Goal: Task Accomplishment & Management: Manage account settings

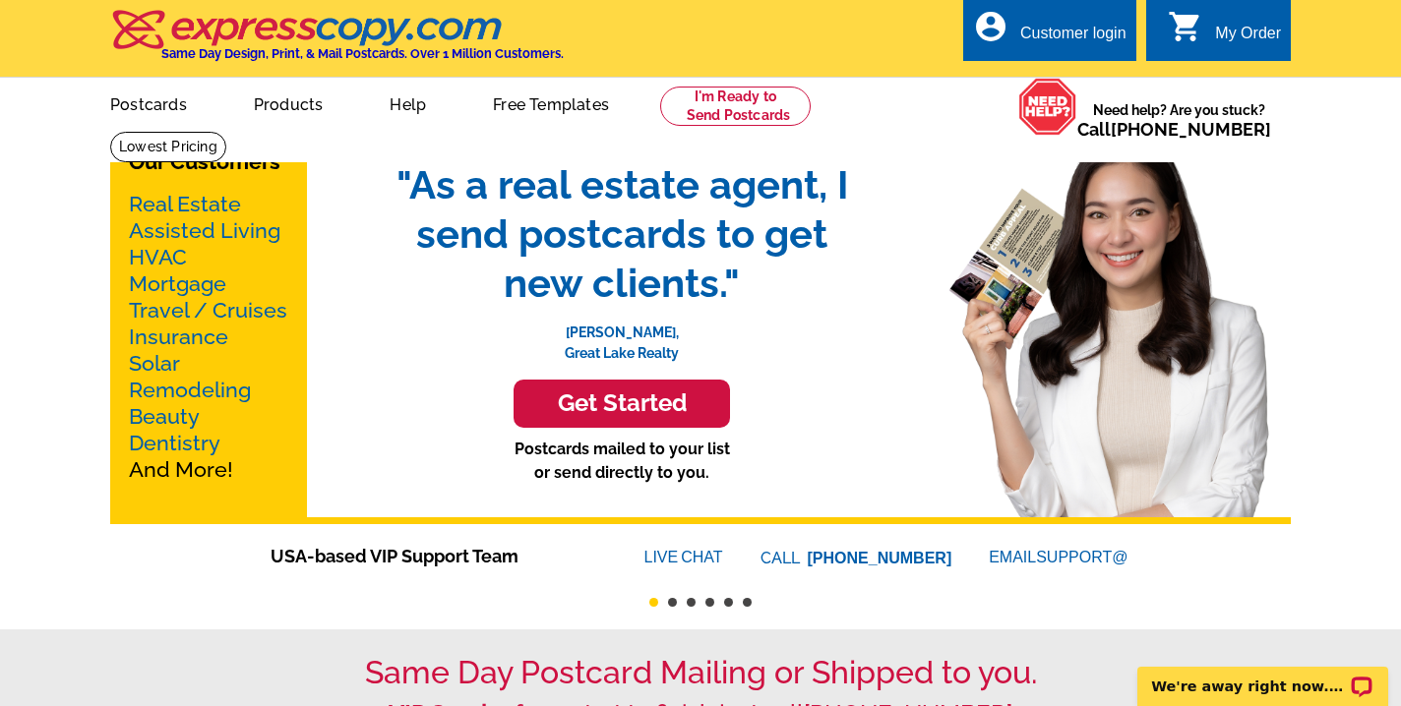
click at [1071, 46] on div "Customer login" at bounding box center [1073, 39] width 106 height 28
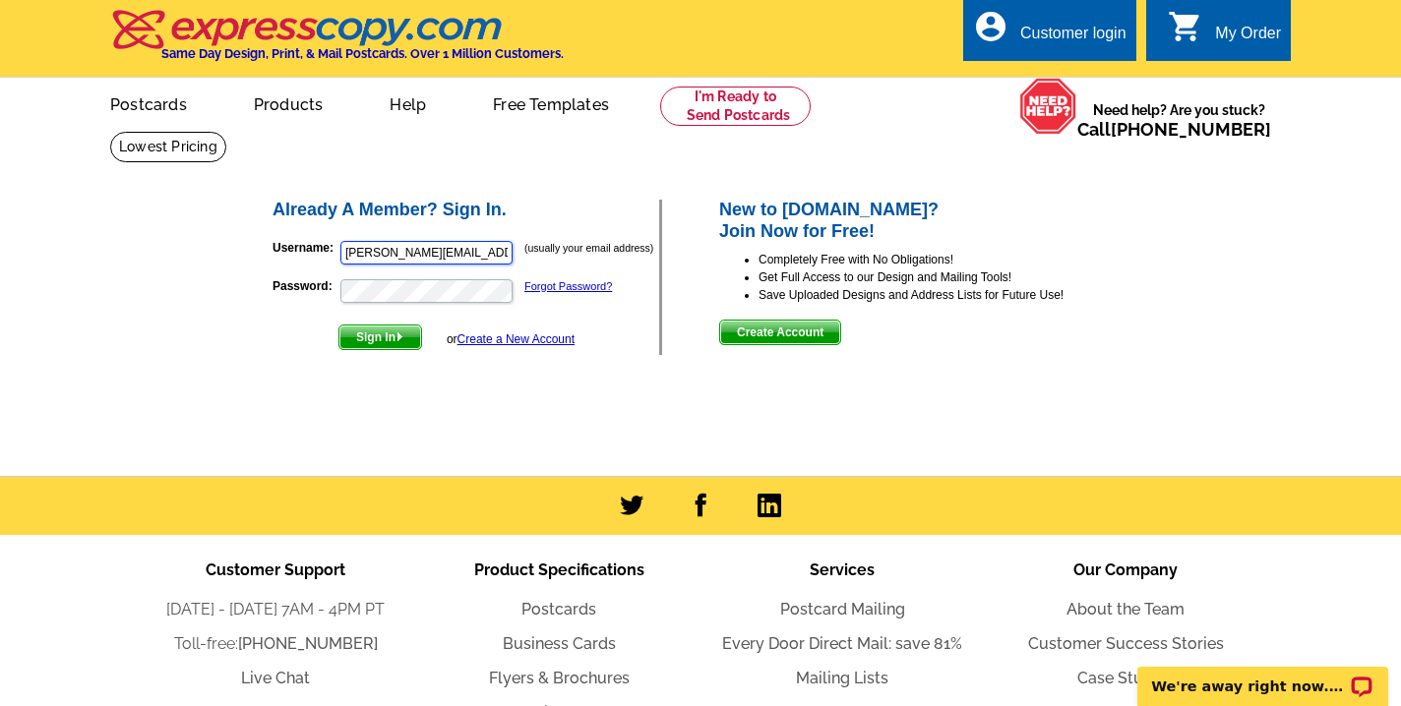
click at [363, 251] on input "mary@rewinterpark.com" at bounding box center [426, 253] width 172 height 24
click at [450, 260] on input "car@rewinterpark.com" at bounding box center [426, 253] width 172 height 24
type input "carrie@rewinterpark.com"
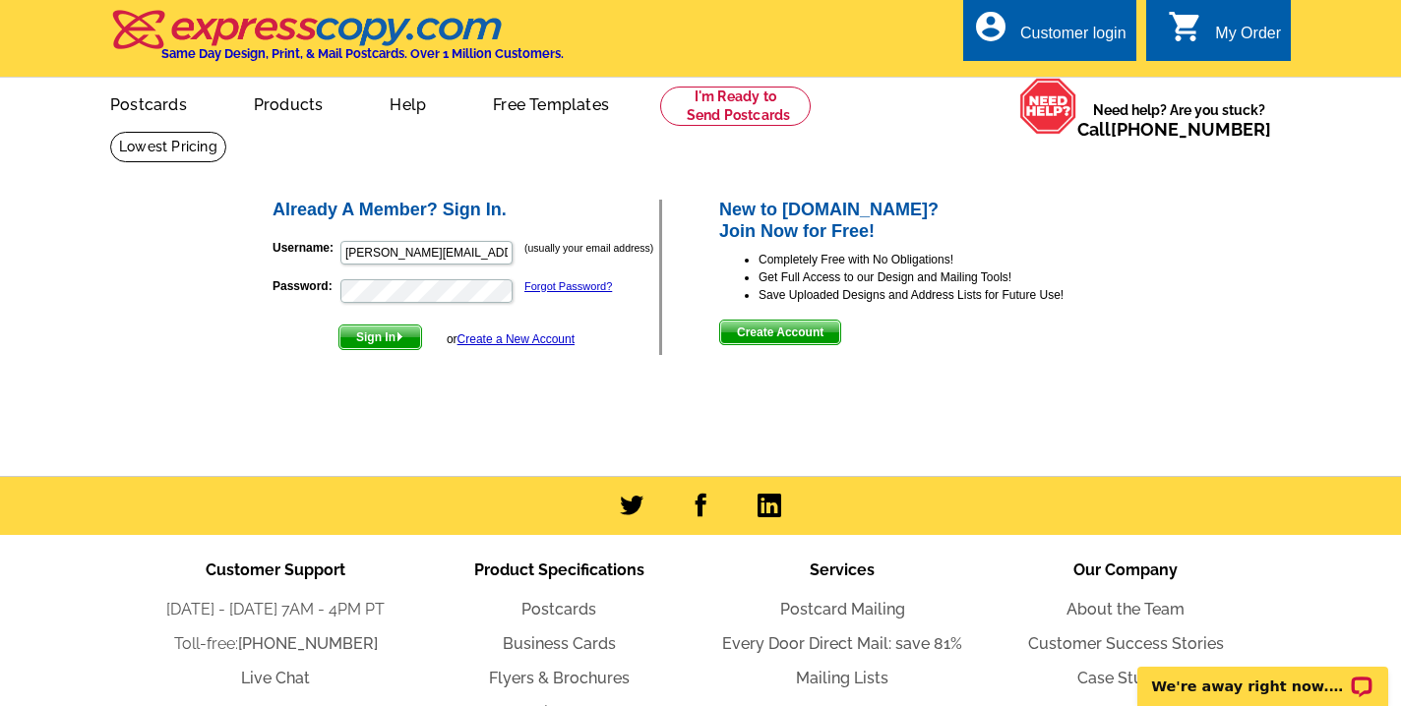
click at [369, 337] on span "Sign In" at bounding box center [380, 338] width 82 height 24
